Goal: Task Accomplishment & Management: Manage account settings

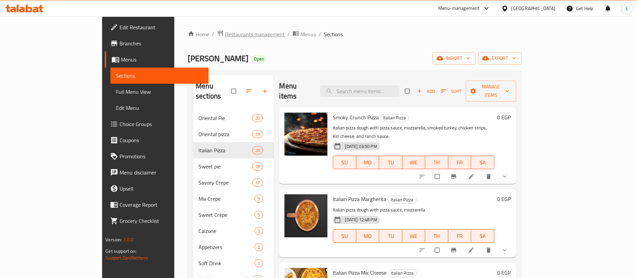
click at [225, 33] on span "Restaurants management" at bounding box center [255, 34] width 60 height 8
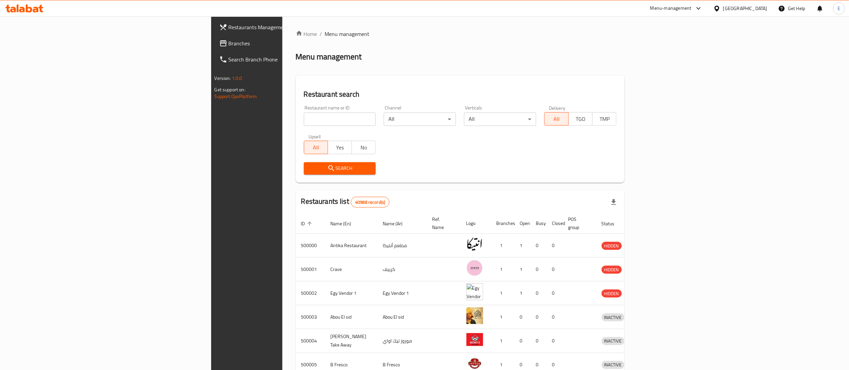
drag, startPoint x: 609, startPoint y: 0, endPoint x: 556, endPoint y: 37, distance: 64.8
click at [556, 37] on ol "Home / Menu management" at bounding box center [460, 34] width 329 height 8
click at [304, 116] on input "search" at bounding box center [340, 118] width 72 height 13
type input "696232"
click button "Search" at bounding box center [340, 168] width 72 height 12
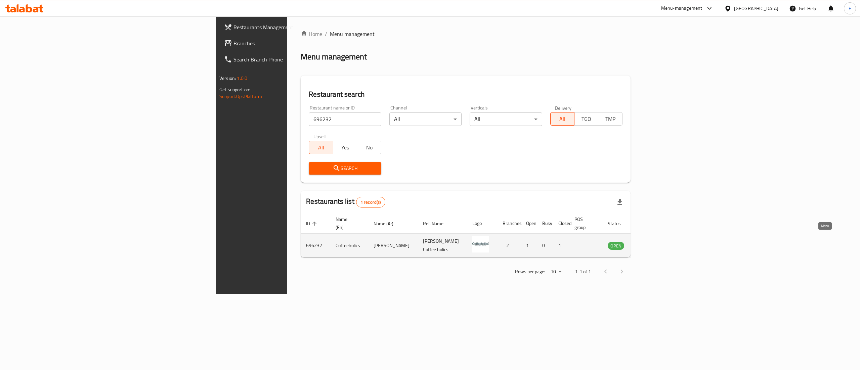
click at [644, 243] on icon "enhanced table" at bounding box center [646, 246] width 7 height 6
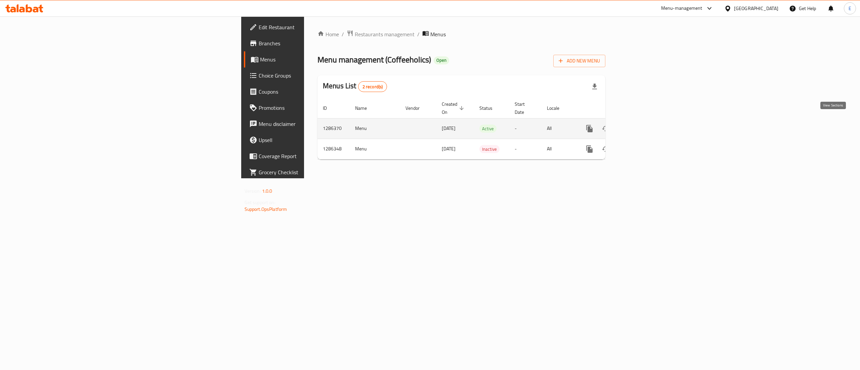
click at [644, 126] on link "enhanced table" at bounding box center [638, 129] width 16 height 16
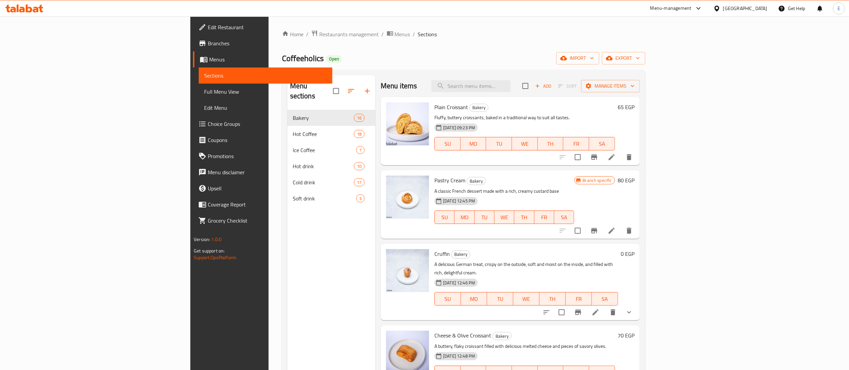
click at [615, 107] on h6 "Plain Croissant Bakery" at bounding box center [525, 106] width 181 height 9
click at [511, 81] on input "search" at bounding box center [470, 86] width 79 height 12
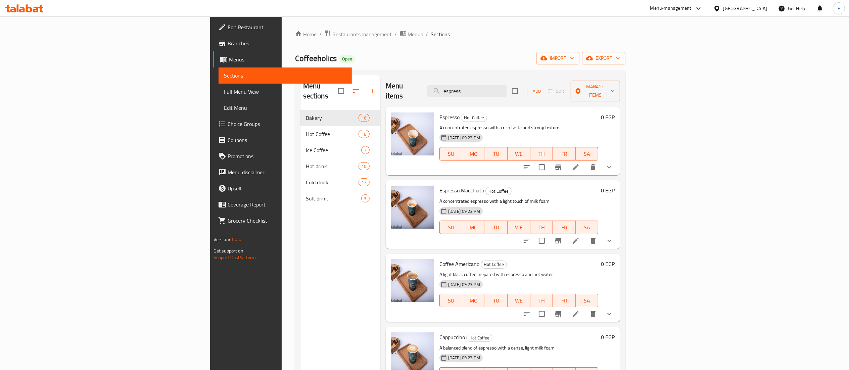
type input "espress"
click at [580, 237] on icon at bounding box center [576, 241] width 8 height 8
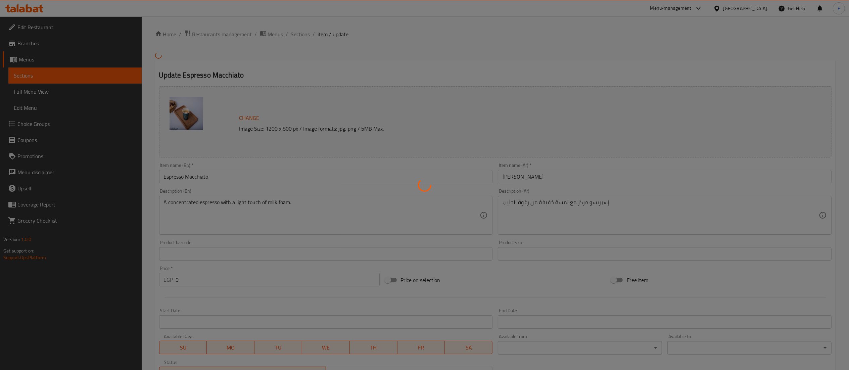
type input "أختيارك من اللبن:"
type input "1"
type input "أختيارك من اللبن:"
type input "1"
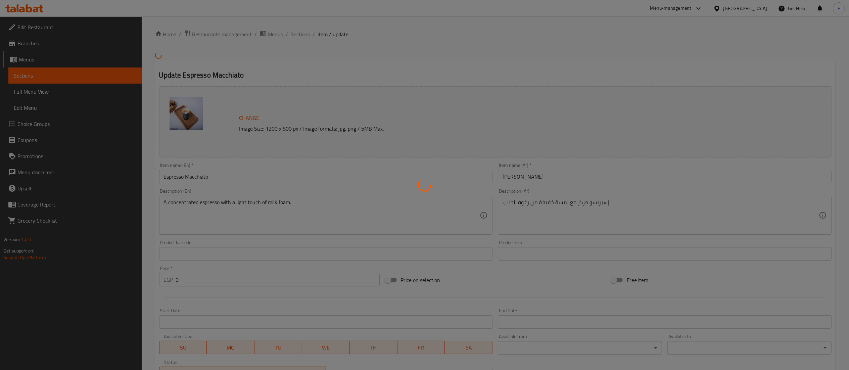
type input "1"
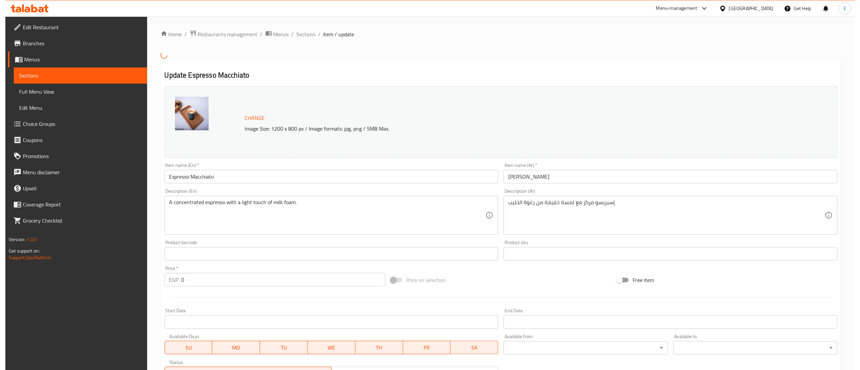
scroll to position [181, 0]
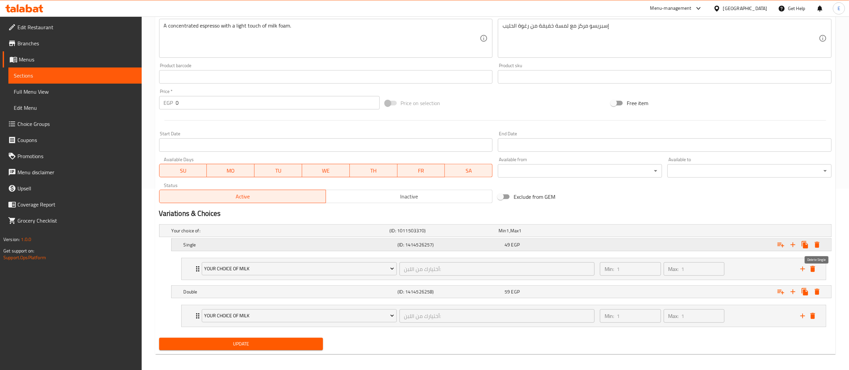
click at [644, 241] on icon "Expand" at bounding box center [817, 245] width 8 height 8
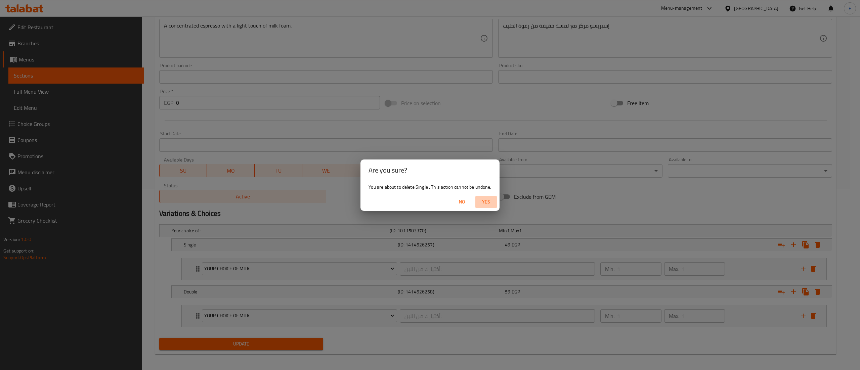
click at [488, 202] on span "Yes" at bounding box center [486, 202] width 16 height 8
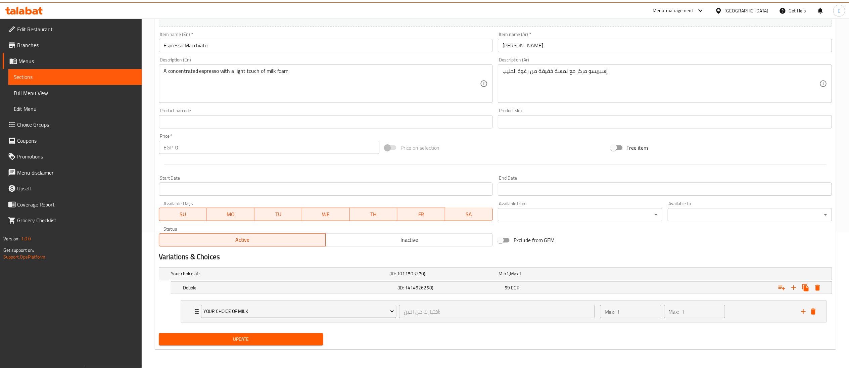
scroll to position [138, 0]
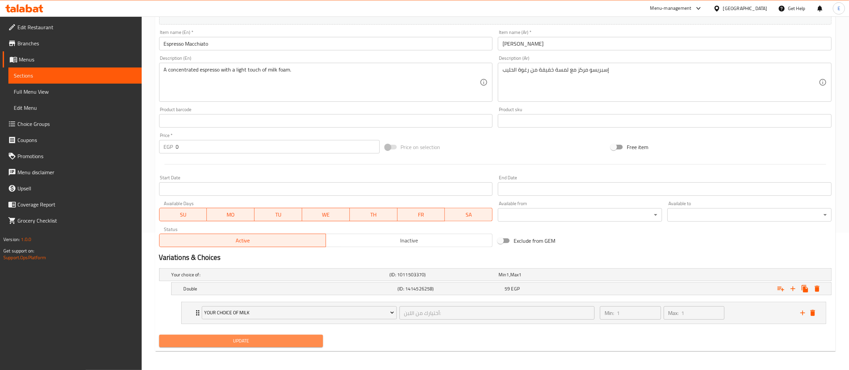
click at [194, 277] on span "Update" at bounding box center [241, 341] width 153 height 8
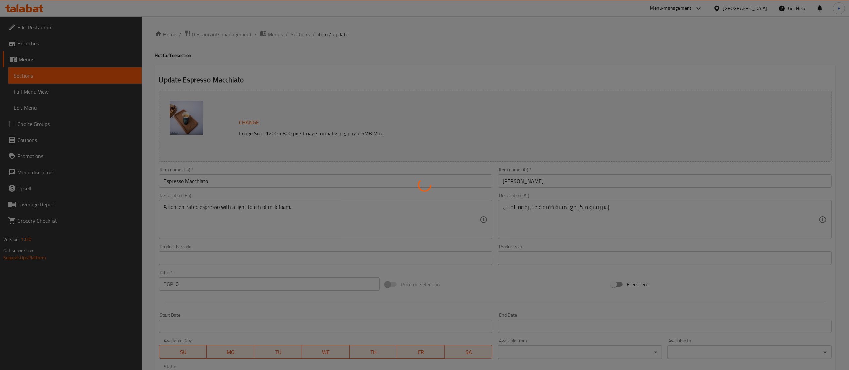
type input "أختيارك من اللبن:"
type input "1"
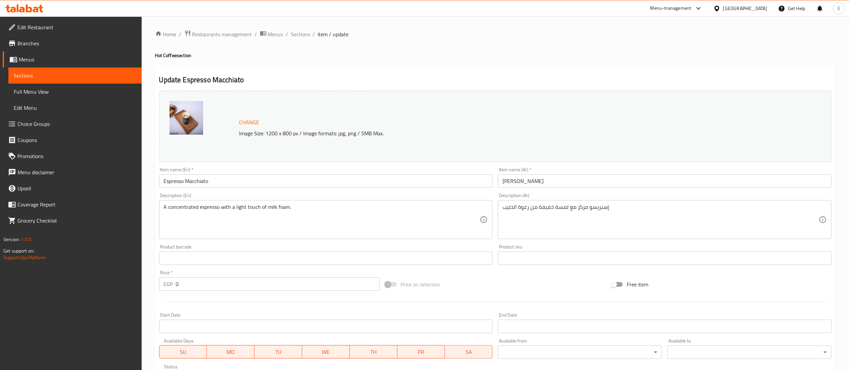
scroll to position [138, 0]
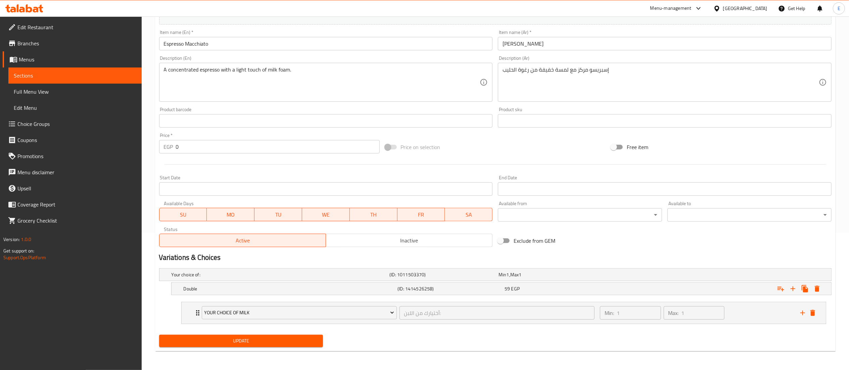
click at [697, 238] on div "Exclude from GEM" at bounding box center [608, 241] width 226 height 18
click at [706, 248] on div "Exclude from GEM" at bounding box center [608, 241] width 226 height 18
click at [794, 289] on icon "Expand" at bounding box center [793, 289] width 8 height 8
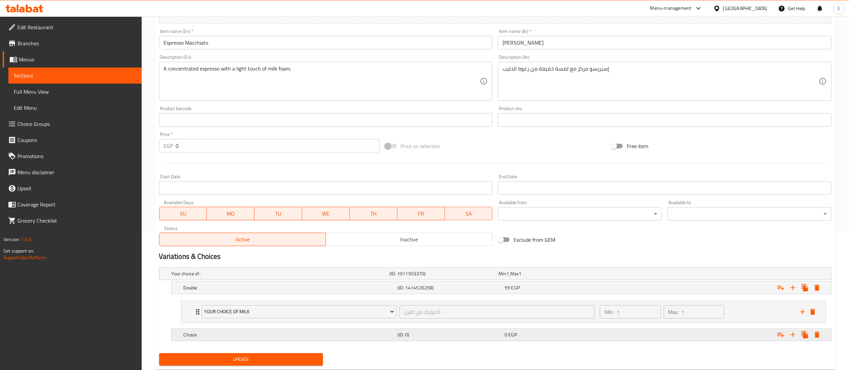
click at [304, 277] on h5 "Choice" at bounding box center [280, 273] width 216 height 7
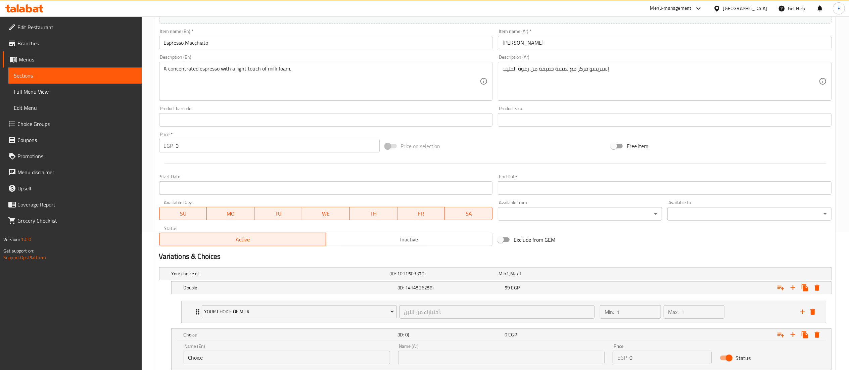
click at [210, 356] on input "Choice" at bounding box center [287, 357] width 207 height 13
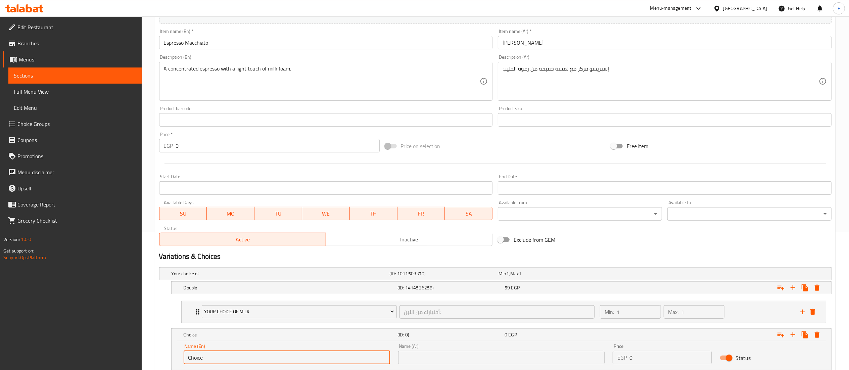
click at [210, 356] on input "Choice" at bounding box center [287, 357] width 207 height 13
type input "Single"
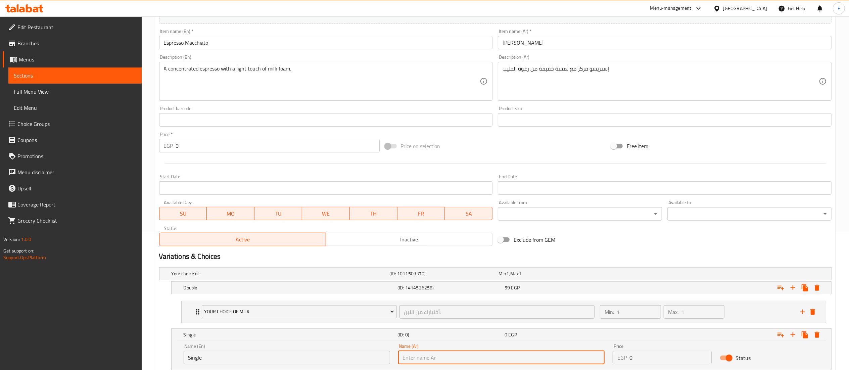
click at [455, 357] on input "text" at bounding box center [501, 357] width 207 height 13
type input "سينجل"
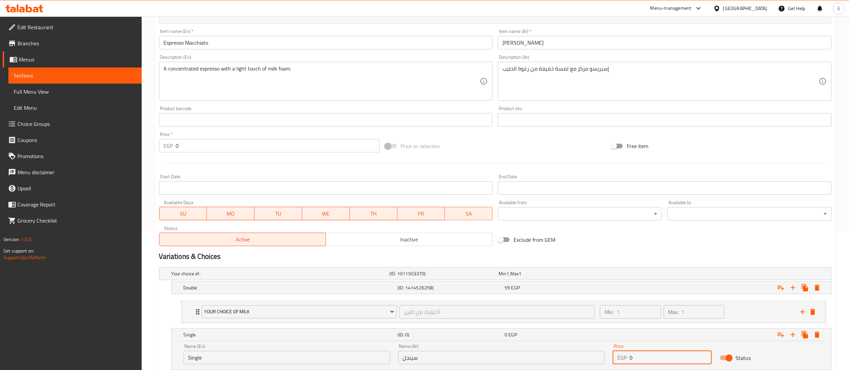
click at [635, 356] on input "0" at bounding box center [671, 357] width 83 height 13
type input "59"
click at [339, 337] on h5 "Single" at bounding box center [290, 334] width 212 height 7
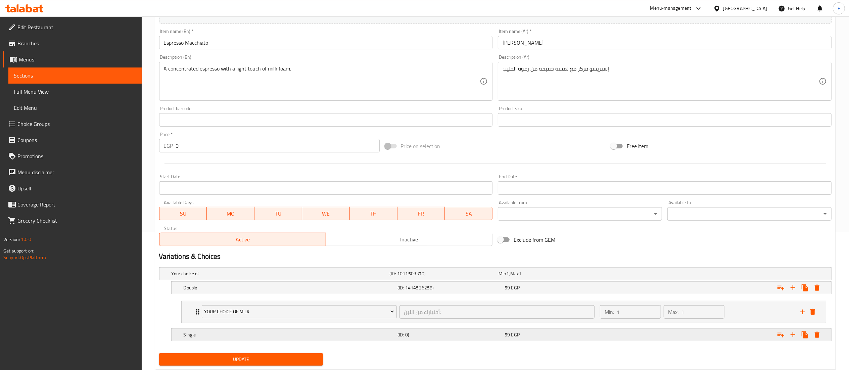
scroll to position [158, 0]
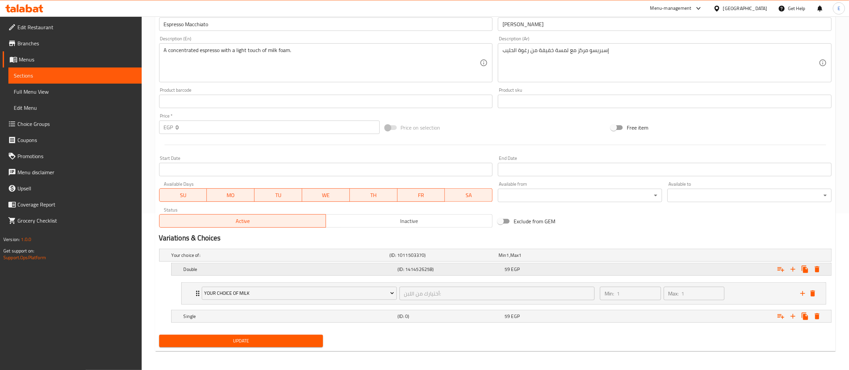
drag, startPoint x: 183, startPoint y: 318, endPoint x: 177, endPoint y: 271, distance: 47.4
click at [177, 271] on div "Your choice of: (ID: 1011503370) Min 1 , Max 1 Name (En) Your choice of: Name (…" at bounding box center [495, 289] width 678 height 86
drag, startPoint x: 177, startPoint y: 271, endPoint x: 175, endPoint y: 311, distance: 39.6
click at [175, 311] on div "Your choice of: (ID: 1011503370) Min 1 , Max 1 Name (En) Your choice of: Name (…" at bounding box center [495, 289] width 678 height 86
click at [273, 346] on button "Update" at bounding box center [241, 341] width 164 height 12
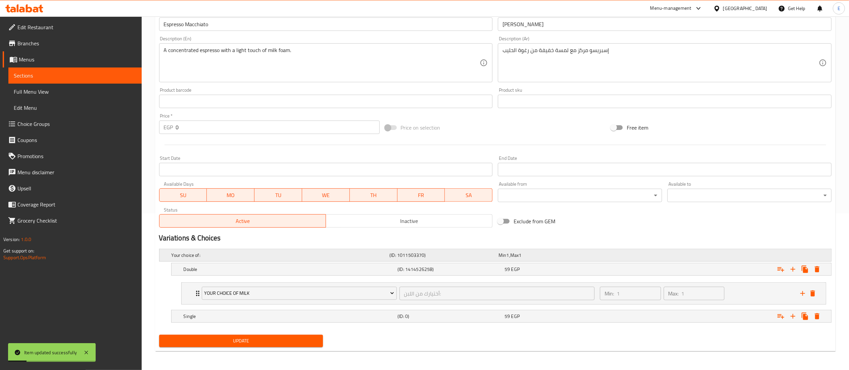
scroll to position [0, 0]
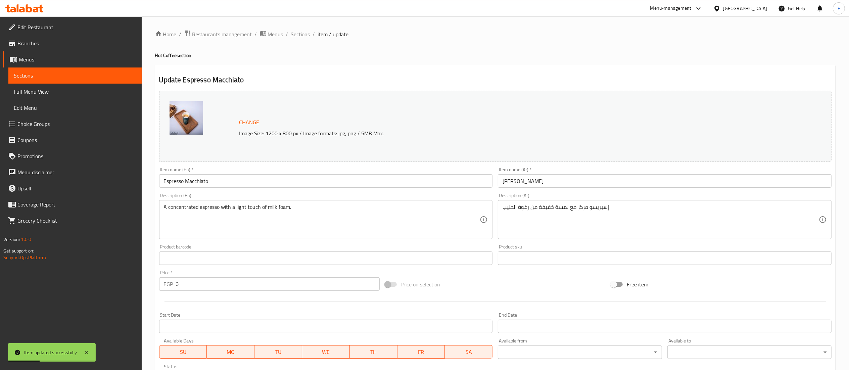
click at [193, 84] on h2 "Update Espresso Macchiato" at bounding box center [495, 80] width 673 height 10
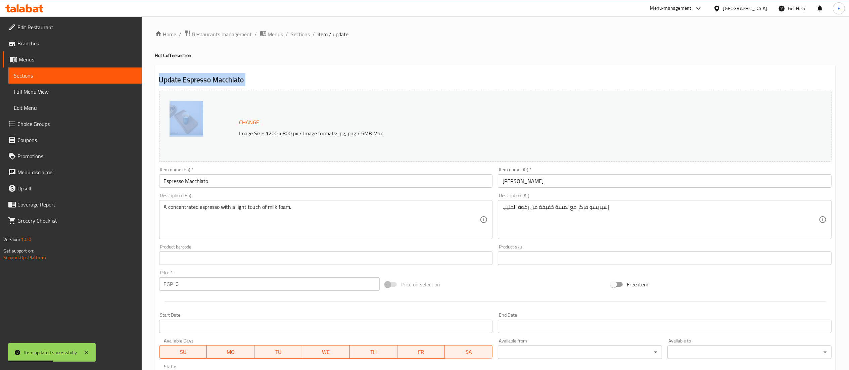
click at [193, 84] on h2 "Update Espresso Macchiato" at bounding box center [495, 80] width 673 height 10
click at [207, 184] on input "Espresso Macchiato" at bounding box center [326, 180] width 334 height 13
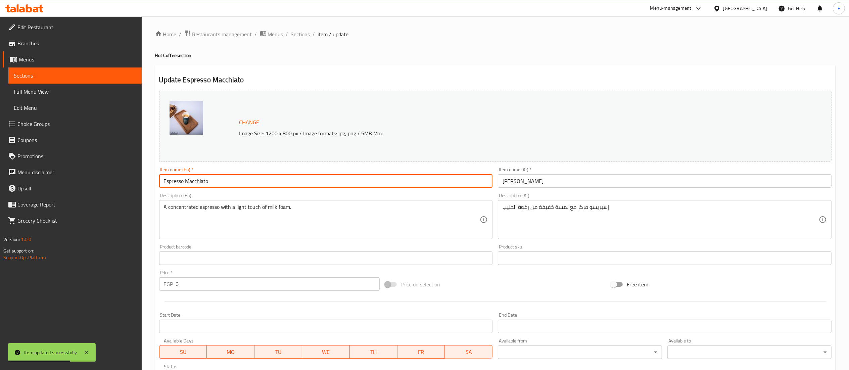
click at [207, 184] on input "Espresso Macchiato" at bounding box center [326, 180] width 334 height 13
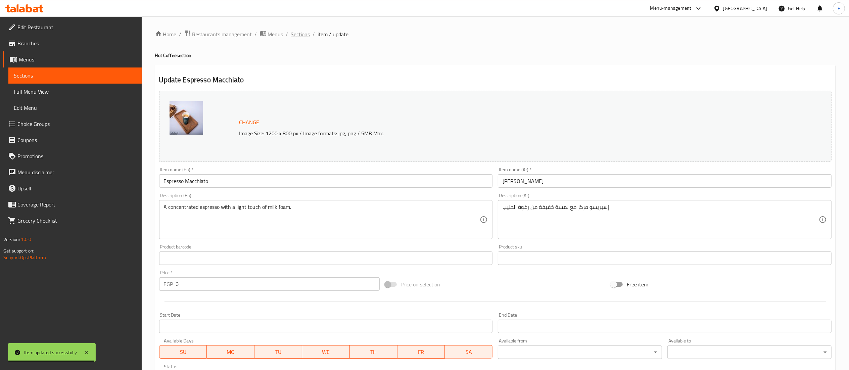
click at [304, 37] on span "Sections" at bounding box center [300, 34] width 19 height 8
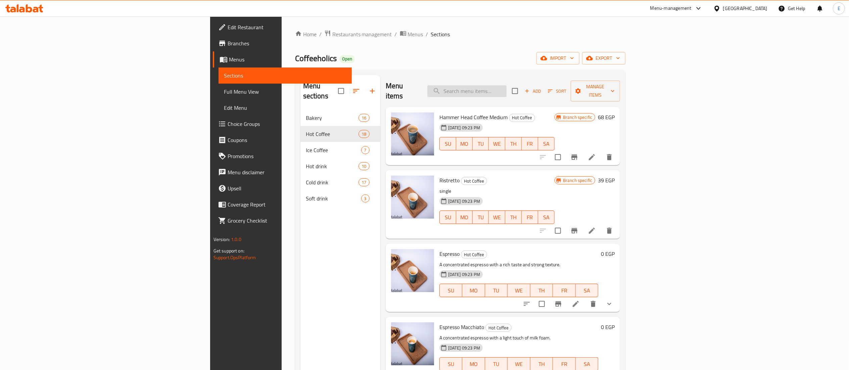
click at [507, 85] on input "search" at bounding box center [466, 91] width 79 height 12
paste input "Espresso Macchiato"
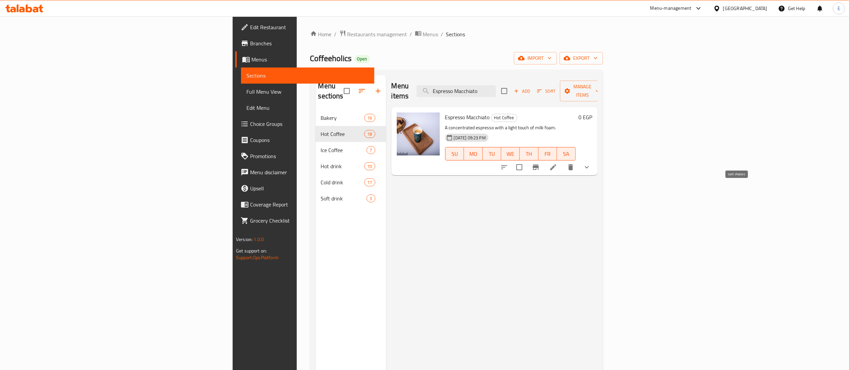
type input "Espresso Macchiato"
click at [512, 159] on button "sort-choices" at bounding box center [504, 167] width 16 height 16
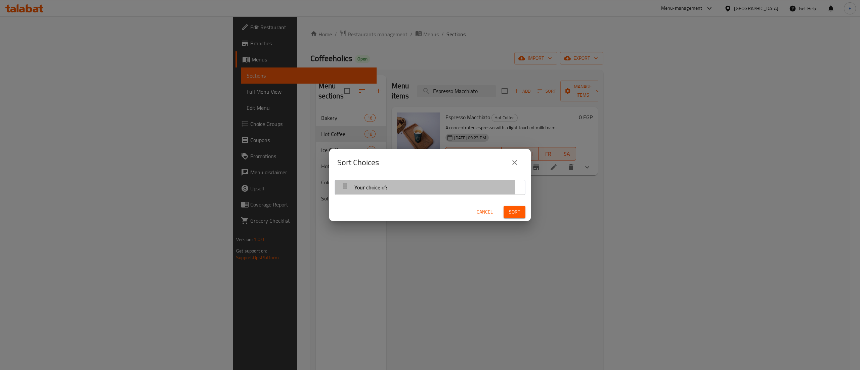
click at [373, 185] on span "Your choice of:" at bounding box center [370, 187] width 33 height 10
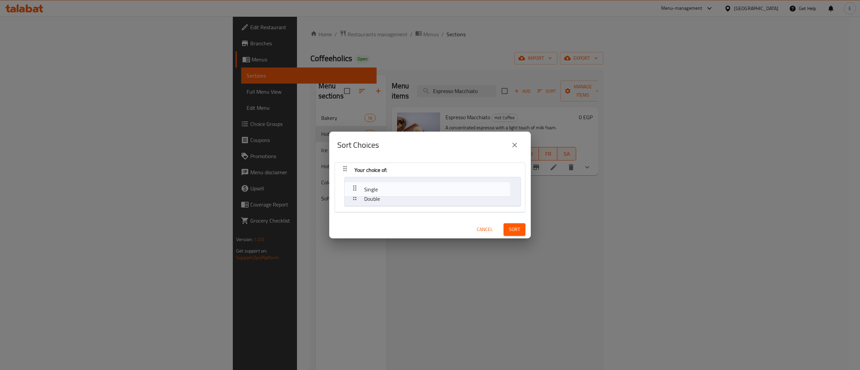
drag, startPoint x: 353, startPoint y: 197, endPoint x: 351, endPoint y: 186, distance: 11.2
click at [351, 186] on nav "Your choice of: Double Single" at bounding box center [429, 188] width 191 height 50
click at [505, 236] on div "Sort" at bounding box center [514, 229] width 30 height 20
click at [503, 234] on button "Sort" at bounding box center [514, 229] width 22 height 12
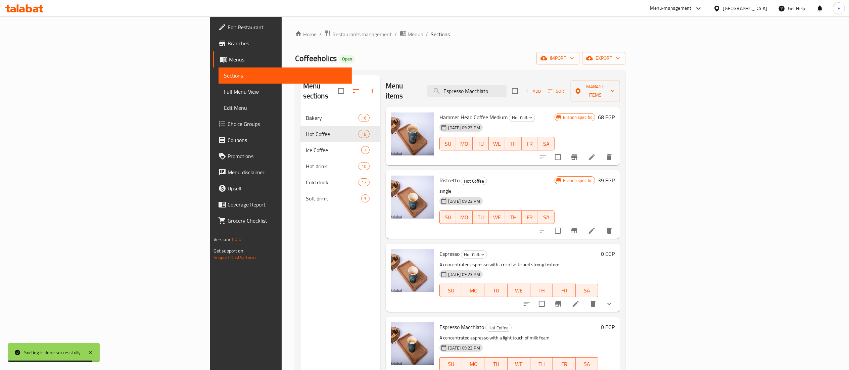
click at [295, 56] on span "Coffeeholics" at bounding box center [316, 58] width 42 height 15
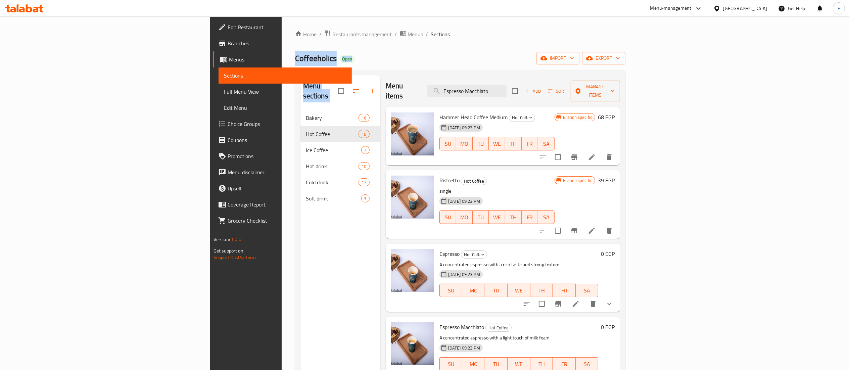
drag, startPoint x: 160, startPoint y: 56, endPoint x: 180, endPoint y: 224, distance: 169.4
click at [295, 224] on div "Home / Restaurants management / Menus / Sections Coffeeholics Open import expor…" at bounding box center [460, 240] width 331 height 421
click at [295, 55] on span "Coffeeholics" at bounding box center [316, 58] width 42 height 15
drag, startPoint x: 175, startPoint y: 55, endPoint x: 206, endPoint y: 230, distance: 178.3
click at [295, 230] on div "Home / Restaurants management / Menus / Sections Coffeeholics Open import expor…" at bounding box center [460, 240] width 331 height 421
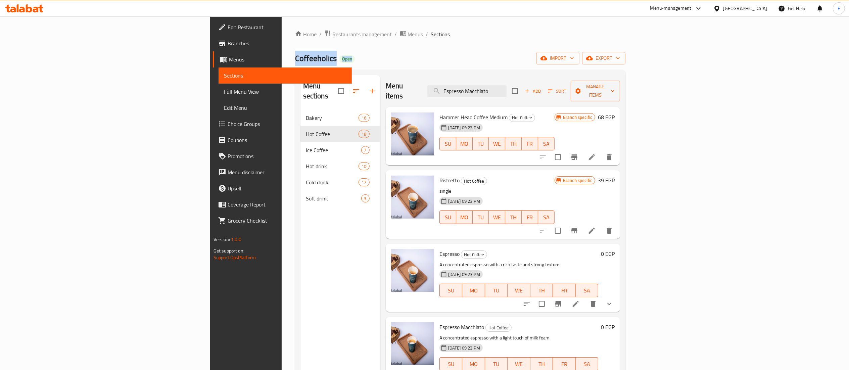
click at [301, 230] on div "Menu sections Bakery 16 Hot Coffee 18 Ice Coffee 7 Hot drink 10 Cold drink 17 S…" at bounding box center [341, 260] width 80 height 370
drag, startPoint x: 206, startPoint y: 230, endPoint x: 171, endPoint y: 78, distance: 156.6
click at [301, 78] on div "Menu sections Bakery 16 Hot Coffee 18 Ice Coffee 7 Hot drink 10 Cold drink 17 S…" at bounding box center [341, 260] width 80 height 370
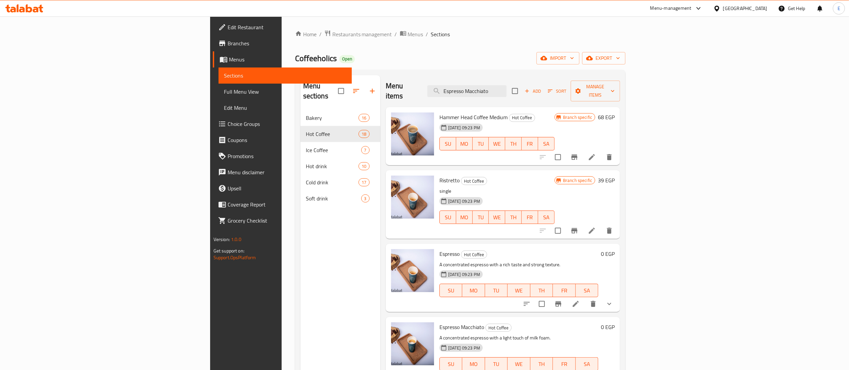
click at [295, 62] on span "Coffeeholics" at bounding box center [316, 58] width 42 height 15
drag, startPoint x: 178, startPoint y: 62, endPoint x: 226, endPoint y: 277, distance: 220.3
click at [295, 277] on div "Home / Restaurants management / Menus / Sections Coffeeholics Open import expor…" at bounding box center [460, 240] width 331 height 421
click at [301, 226] on div "Menu sections Bakery 16 Hot Coffee 18 Ice Coffee 7 Hot drink 10 Cold drink 17 S…" at bounding box center [341, 260] width 80 height 370
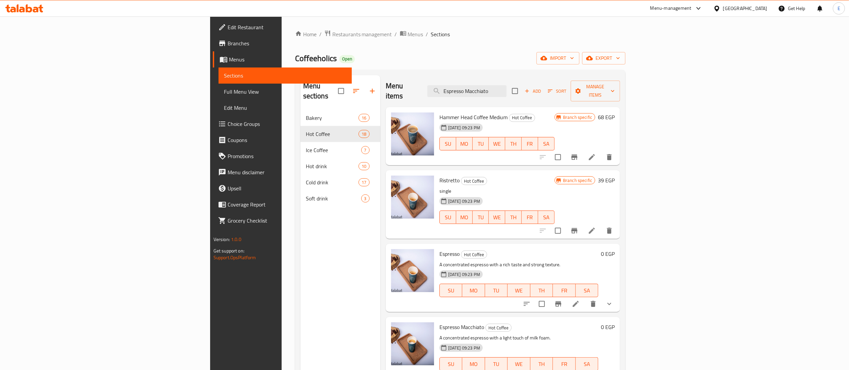
click at [324, 54] on div "Coffeeholics Open import export" at bounding box center [460, 58] width 331 height 12
drag, startPoint x: 324, startPoint y: 54, endPoint x: 155, endPoint y: 27, distance: 171.7
click at [282, 27] on div "Home / Restaurants management / Menus / Sections Coffeeholics Open import expor…" at bounding box center [461, 240] width 358 height 448
click at [295, 60] on span "Coffeeholics" at bounding box center [316, 58] width 42 height 15
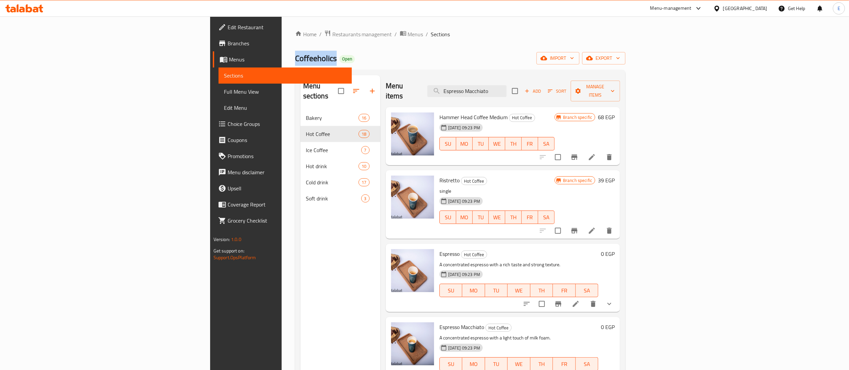
click at [295, 60] on span "Coffeeholics" at bounding box center [316, 58] width 42 height 15
drag, startPoint x: 168, startPoint y: 60, endPoint x: 162, endPoint y: 28, distance: 32.2
click at [282, 28] on div "Home / Restaurants management / Menus / Sections Coffeeholics Open import expor…" at bounding box center [461, 240] width 358 height 448
